Goal: Task Accomplishment & Management: Use online tool/utility

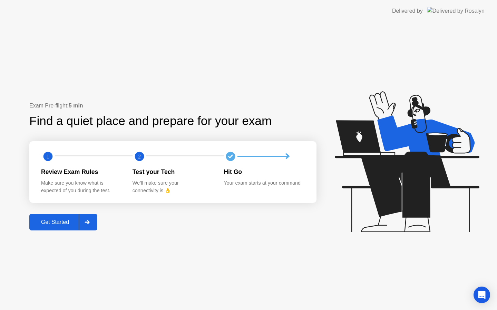
click at [65, 221] on div "Get Started" at bounding box center [54, 222] width 47 height 6
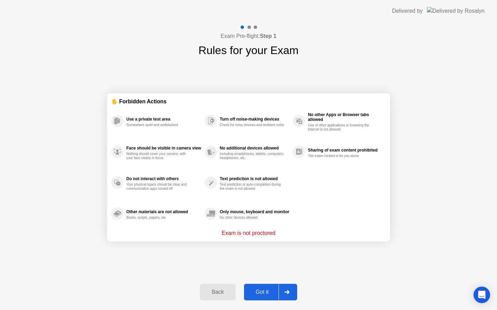
click at [261, 292] on div "Got it" at bounding box center [262, 292] width 32 height 6
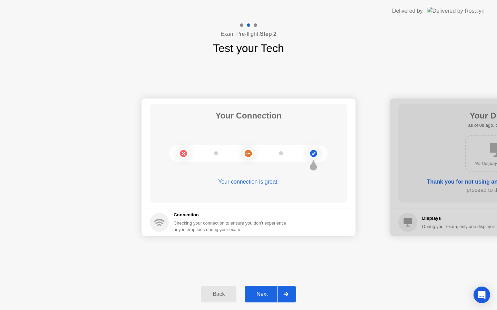
click at [262, 294] on div "Next" at bounding box center [262, 295] width 31 height 6
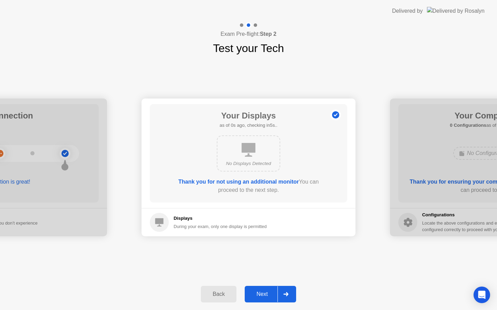
click at [262, 294] on div "Next" at bounding box center [262, 295] width 31 height 6
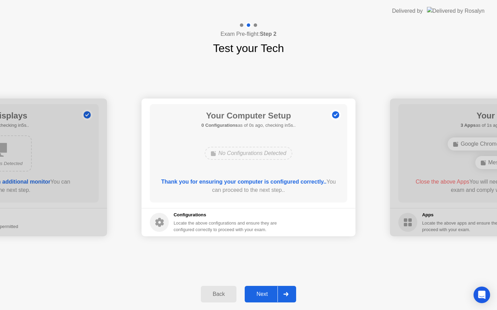
click at [262, 295] on div "Next" at bounding box center [262, 295] width 31 height 6
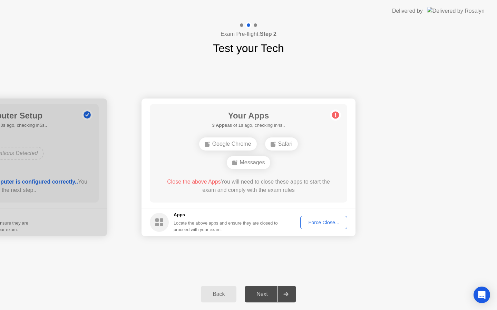
click at [312, 225] on div "Force Close..." at bounding box center [324, 223] width 42 height 6
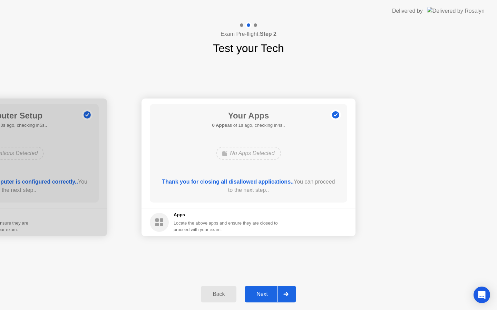
click at [264, 296] on div "Next" at bounding box center [262, 295] width 31 height 6
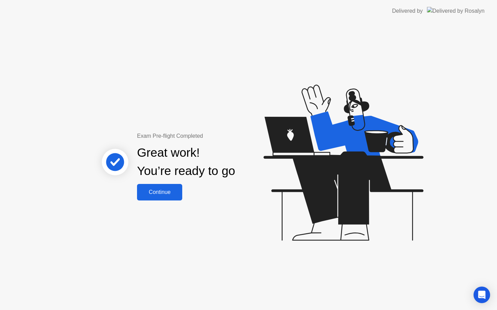
click at [157, 190] on div "Continue" at bounding box center [159, 192] width 41 height 6
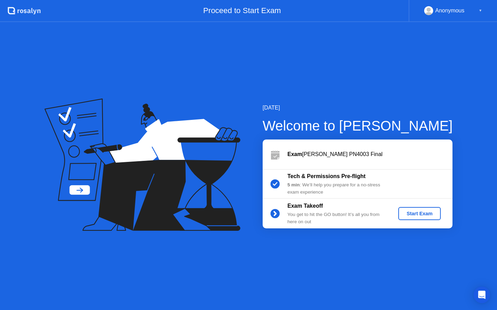
click at [421, 214] on div "Start Exam" at bounding box center [419, 214] width 37 height 6
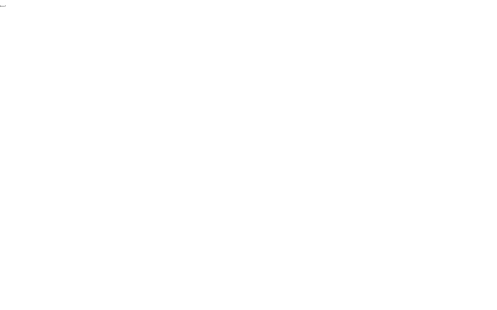
click div "End Proctoring Session"
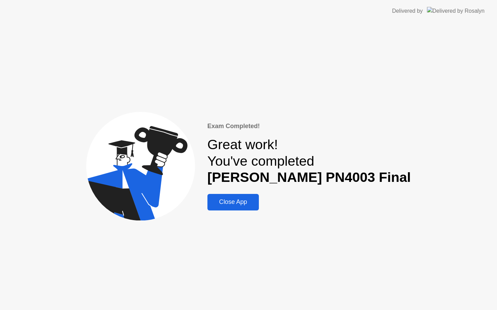
click at [259, 208] on button "Close App" at bounding box center [232, 202] width 51 height 17
